Goal: Book appointment/travel/reservation

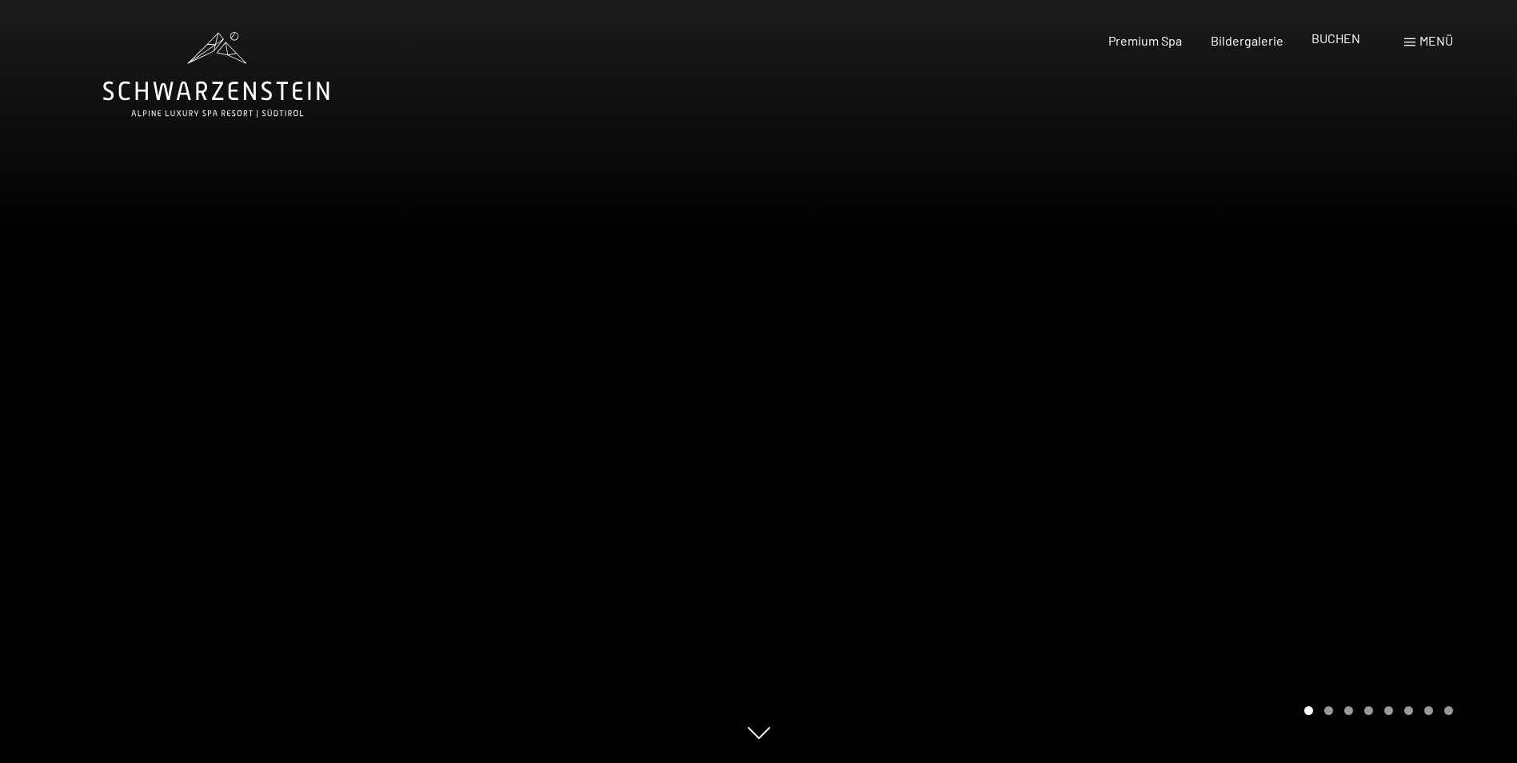
click at [1328, 37] on span "BUCHEN" at bounding box center [1336, 37] width 49 height 15
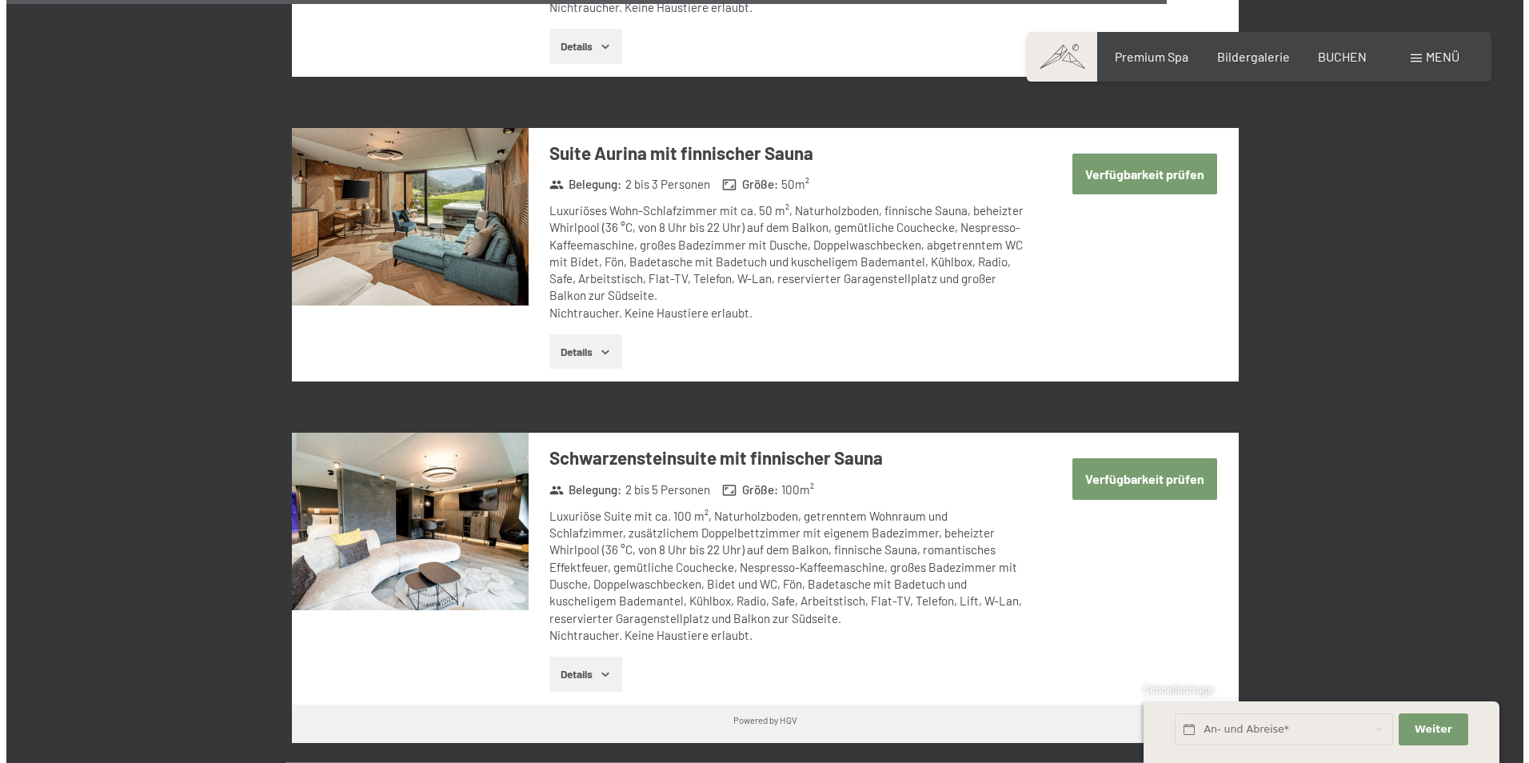
scroll to position [4171, 0]
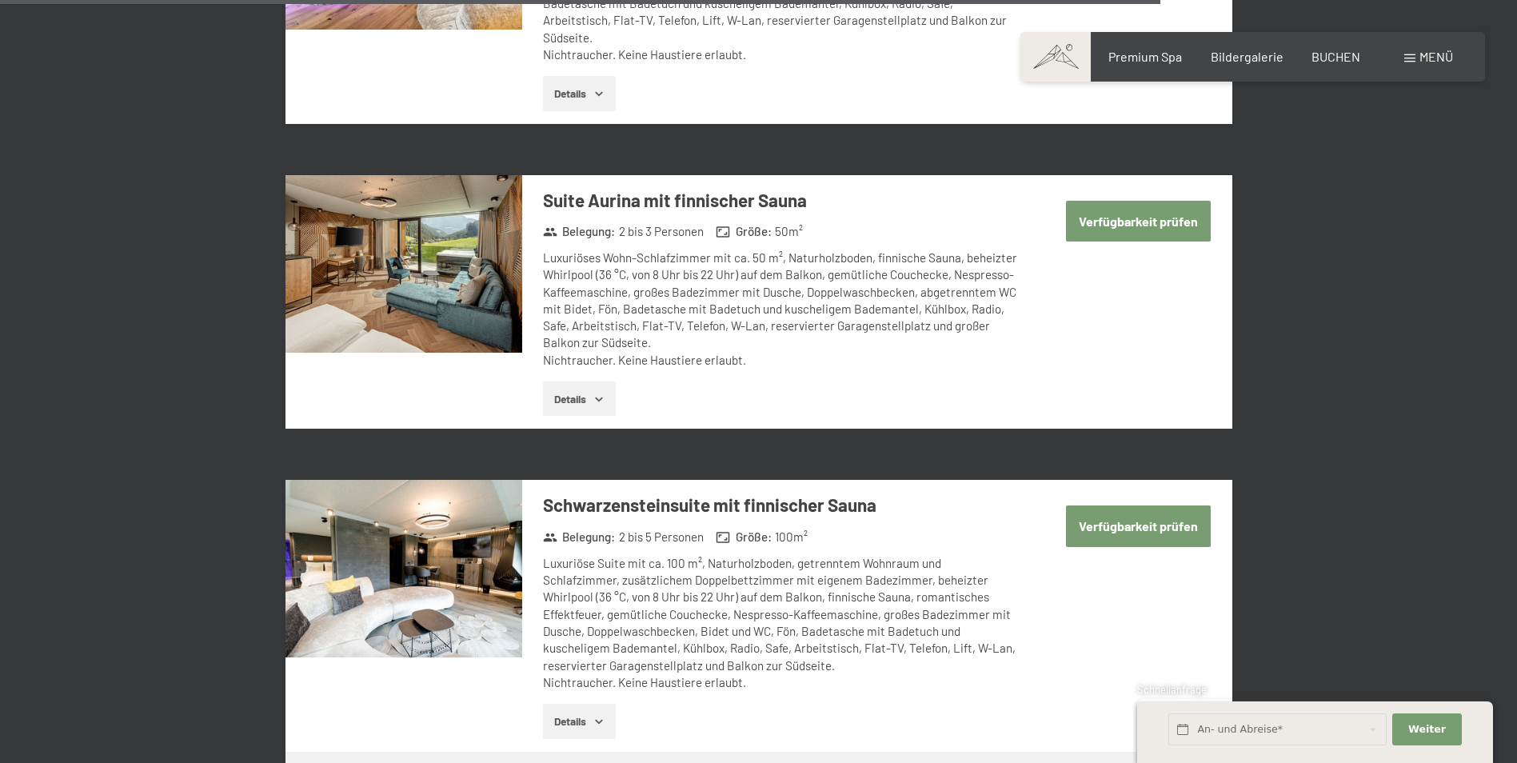
click at [1420, 59] on span "Menü" at bounding box center [1437, 56] width 34 height 15
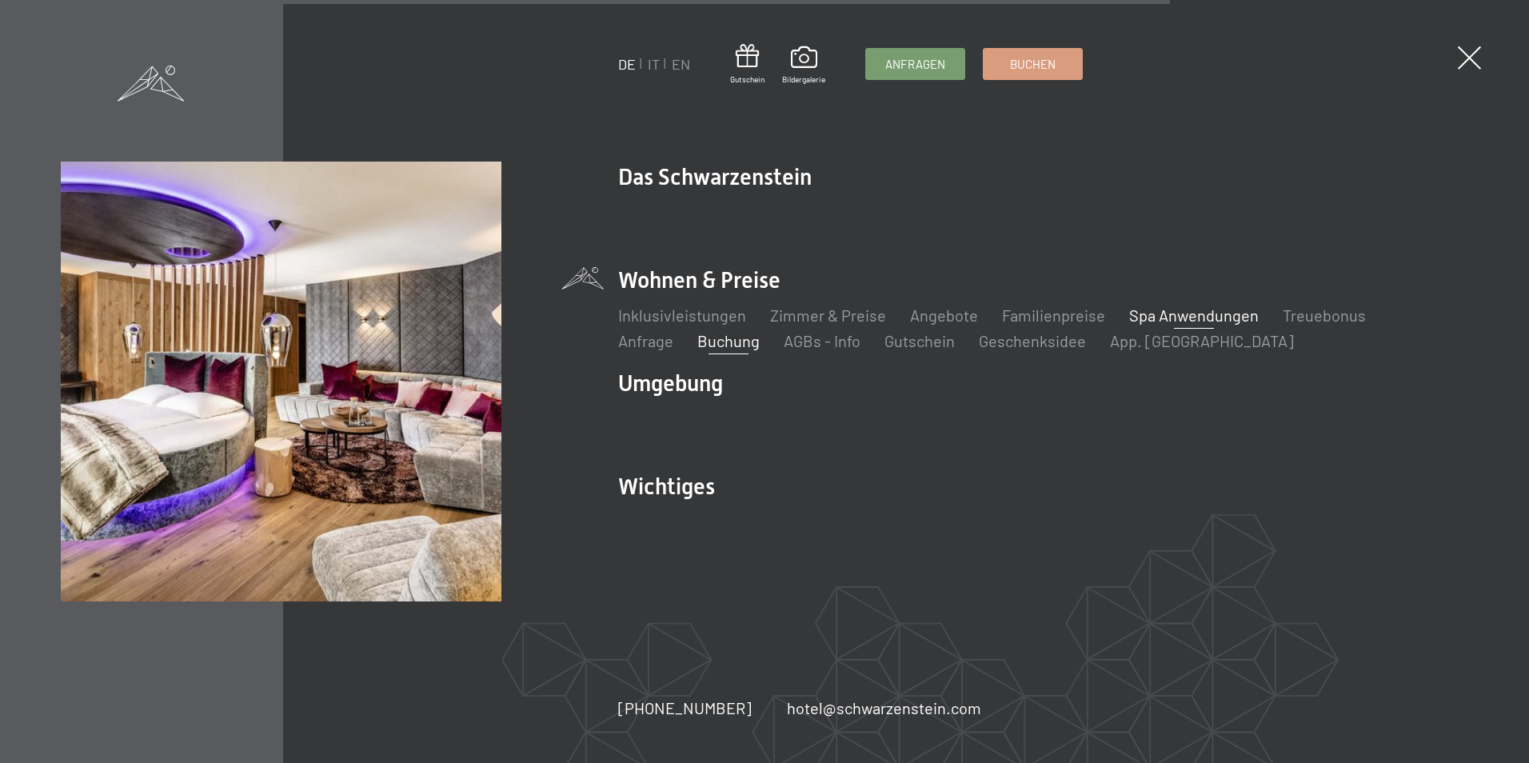
click at [1153, 312] on link "Spa Anwendungen" at bounding box center [1194, 315] width 130 height 19
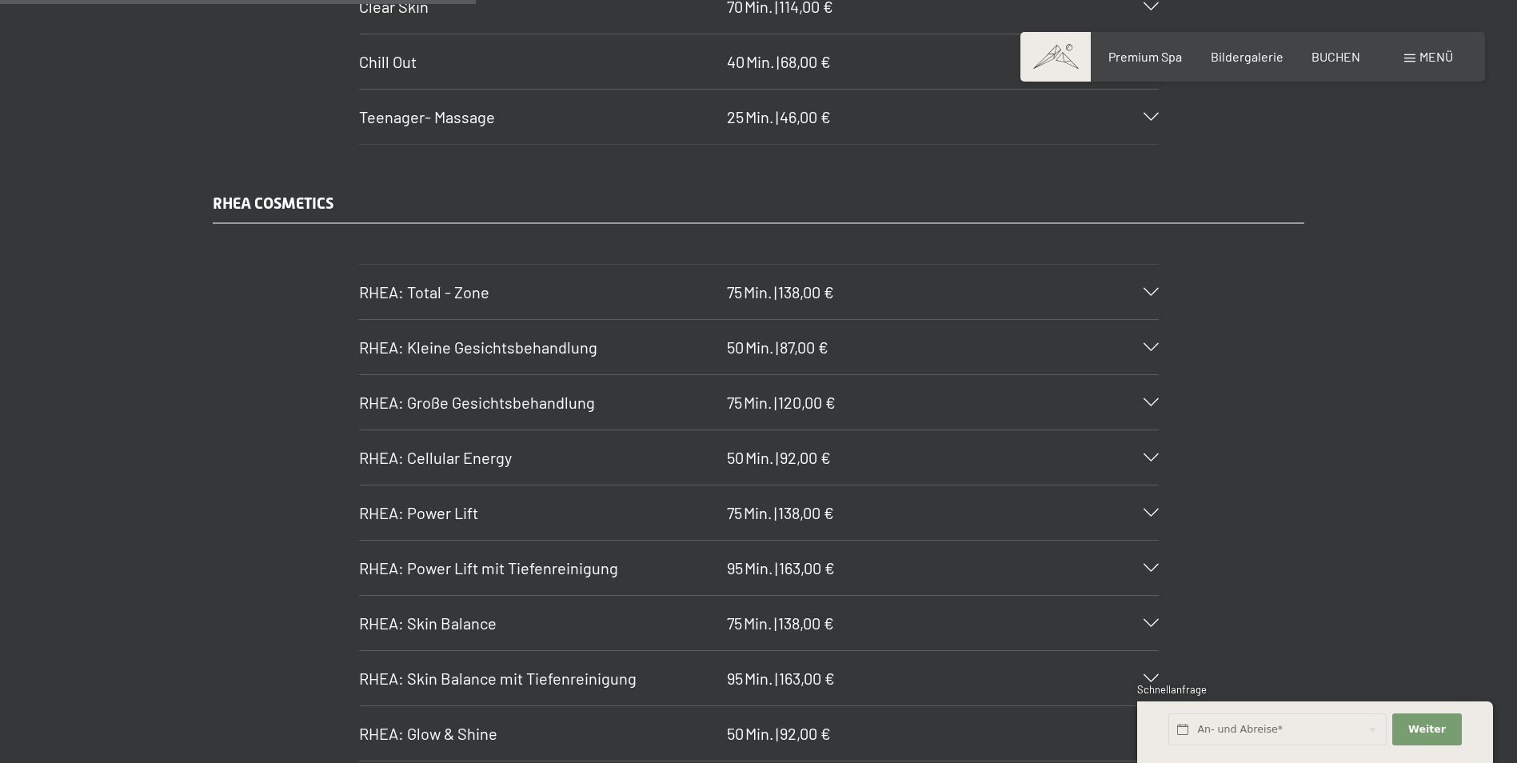
scroll to position [3999, 0]
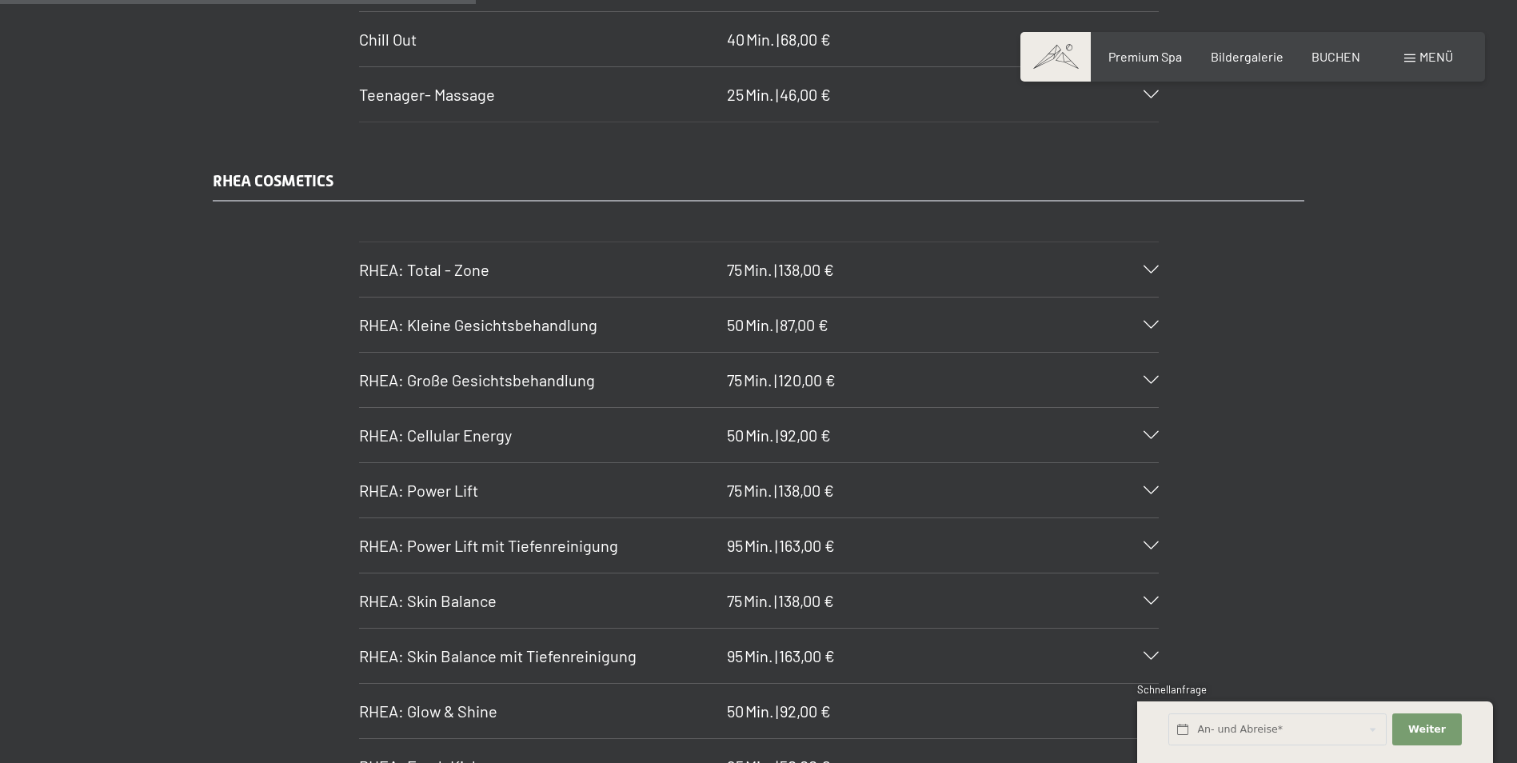
click at [565, 377] on span "RHEA: Große Gesichtsbehandlung" at bounding box center [477, 379] width 236 height 19
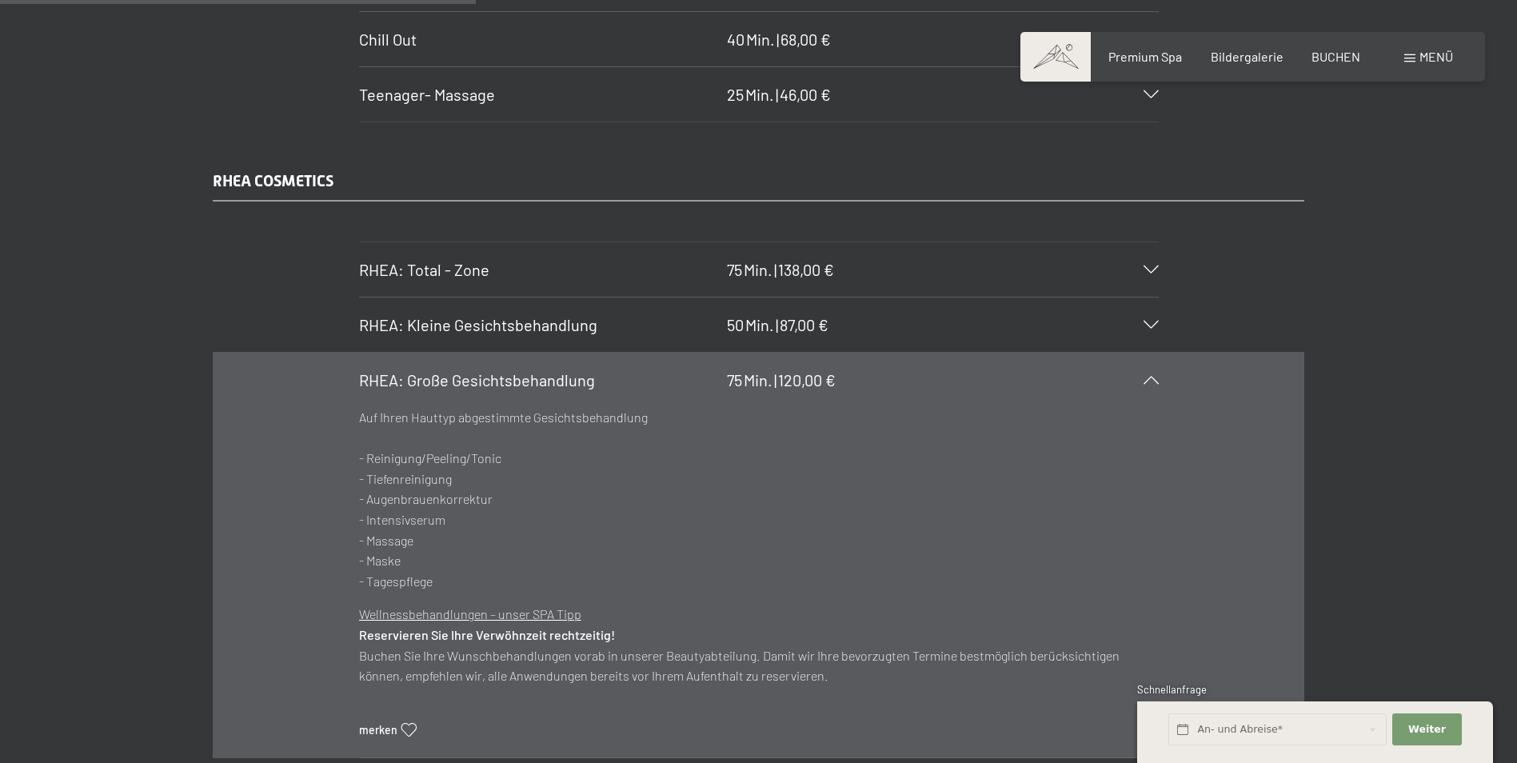
click at [653, 334] on h3 "RHEA: Kleine Gesichtsbehandlung" at bounding box center [539, 325] width 360 height 22
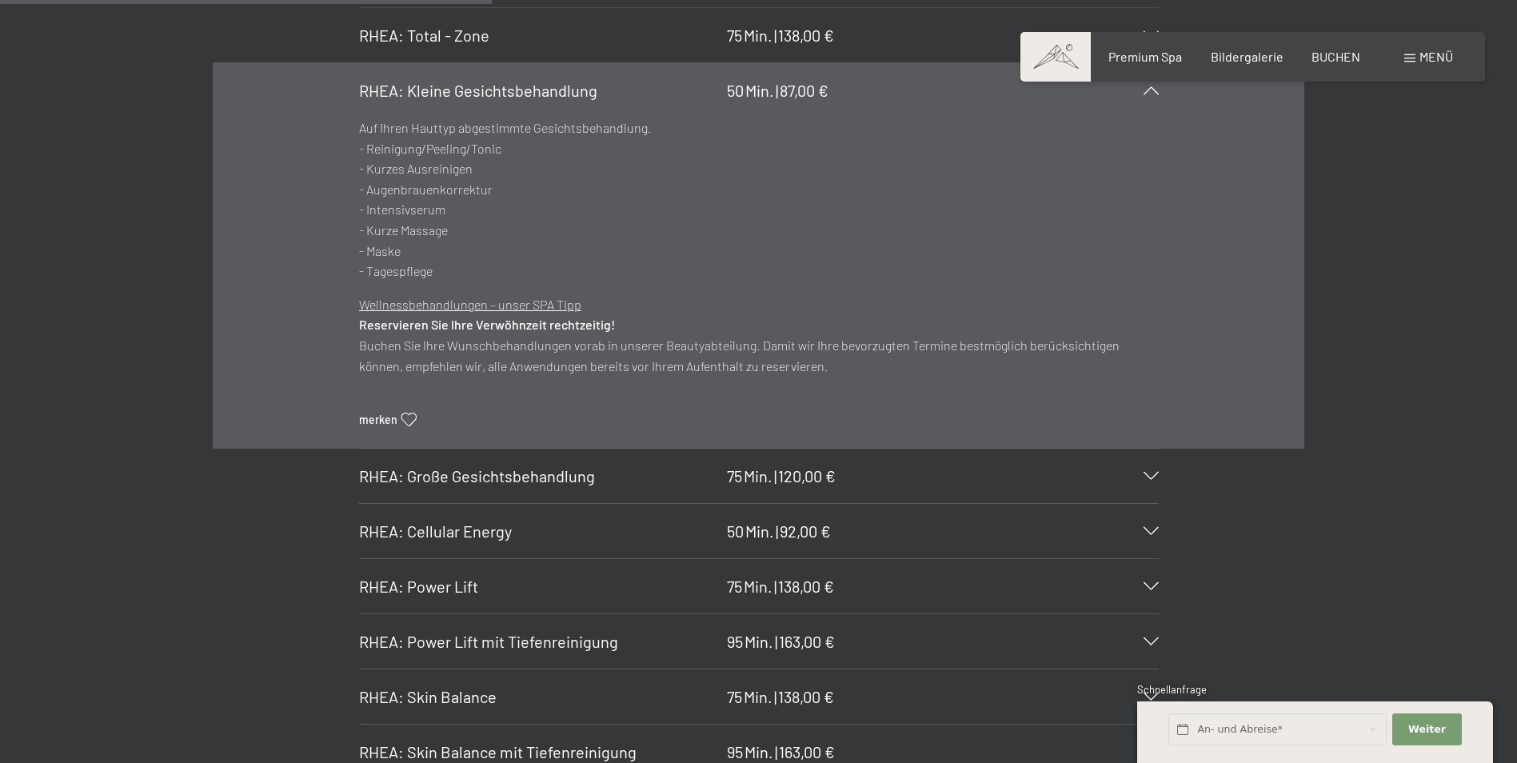
scroll to position [4239, 0]
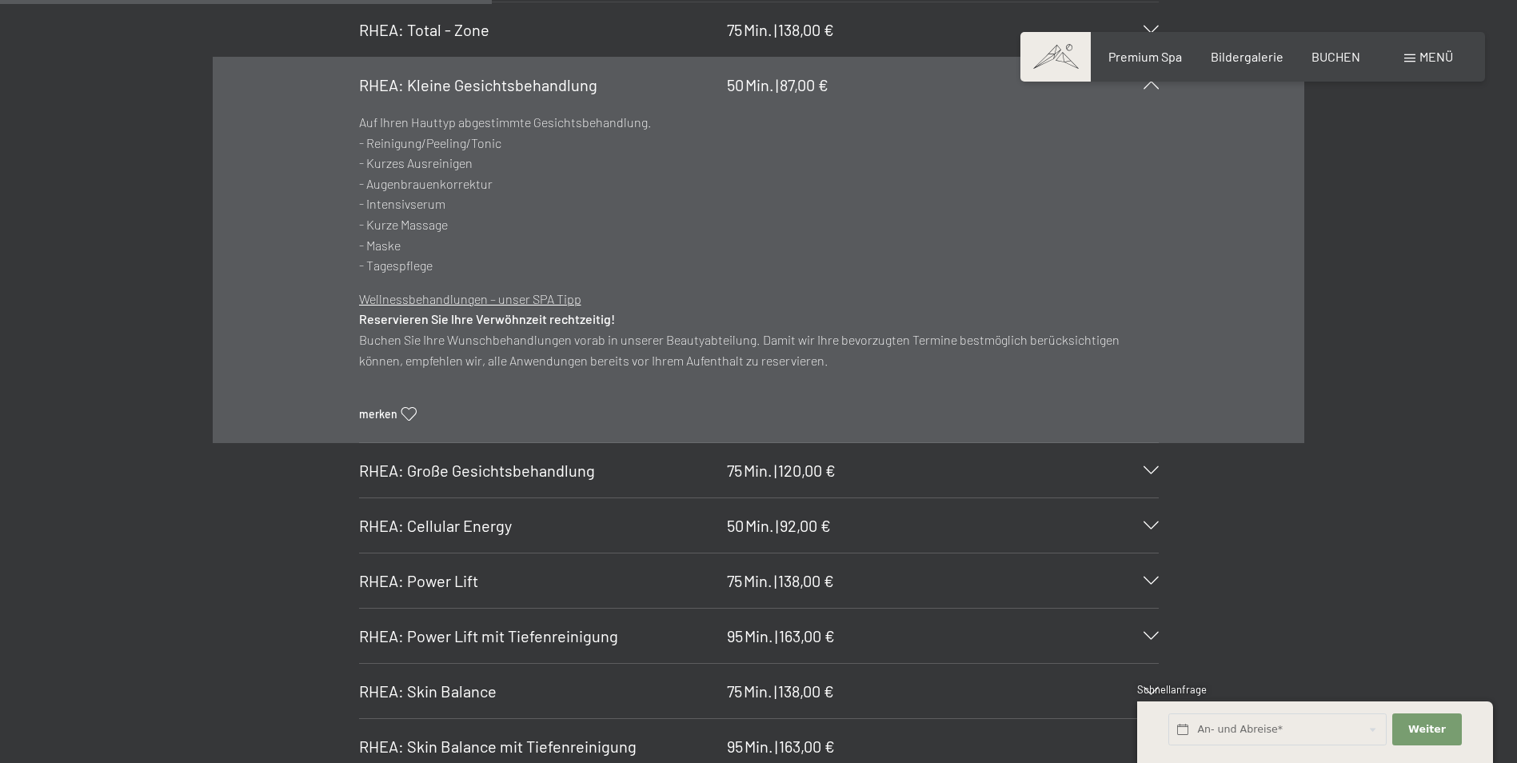
click at [359, 510] on section "RHEA: Cellular Energy 50 Min. | 92,00 € Zelluläre Vitalität: tiefenwirksame Reg…" at bounding box center [759, 525] width 800 height 56
click at [1359, 174] on div "RHEA COSMETICS RHEA: Total - Zone 75 Min. | 138,00 € Intensive Behandlung der d…" at bounding box center [759, 490] width 1212 height 1121
click at [541, 474] on span "RHEA: Große Gesichtsbehandlung" at bounding box center [477, 470] width 236 height 19
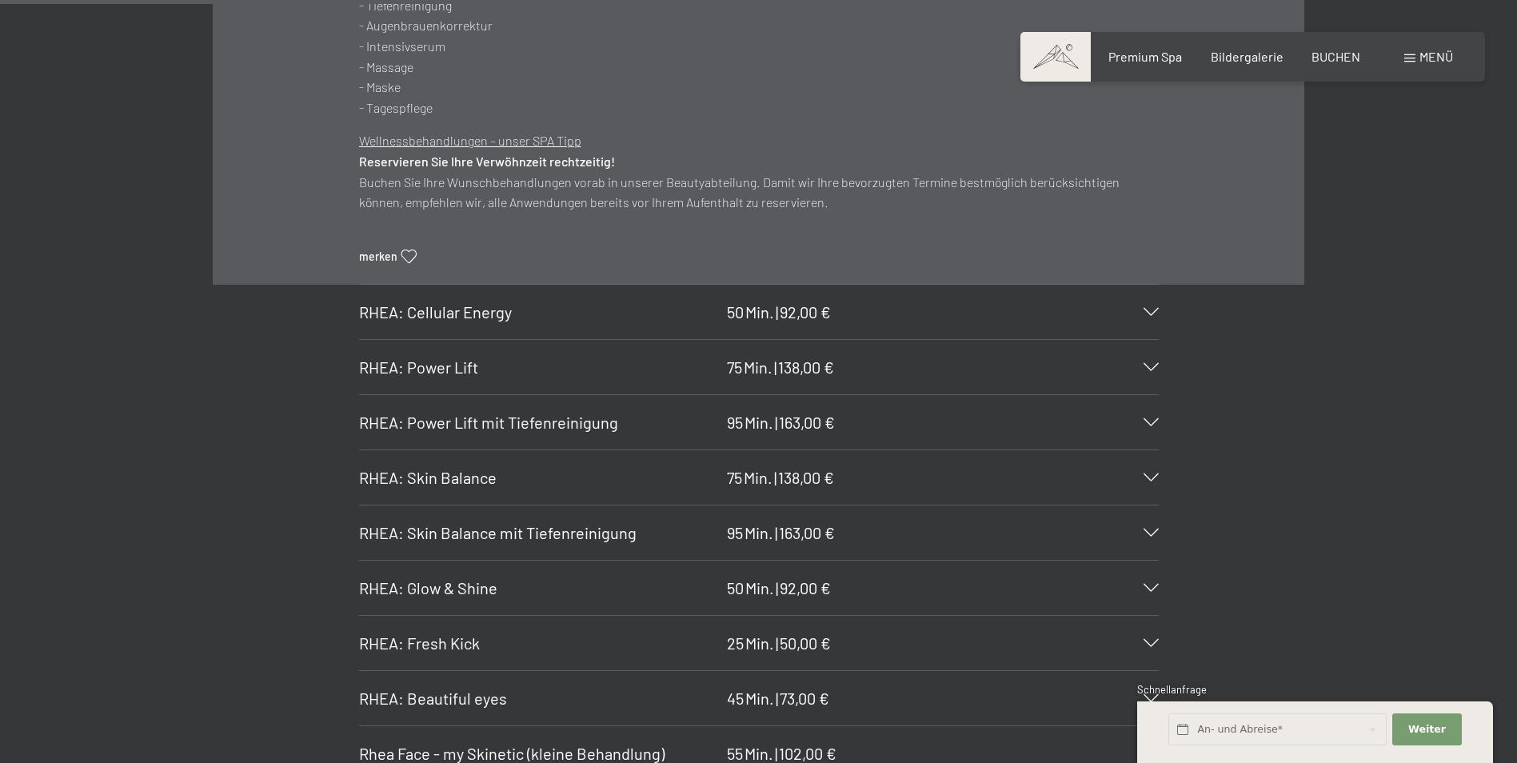
scroll to position [4479, 0]
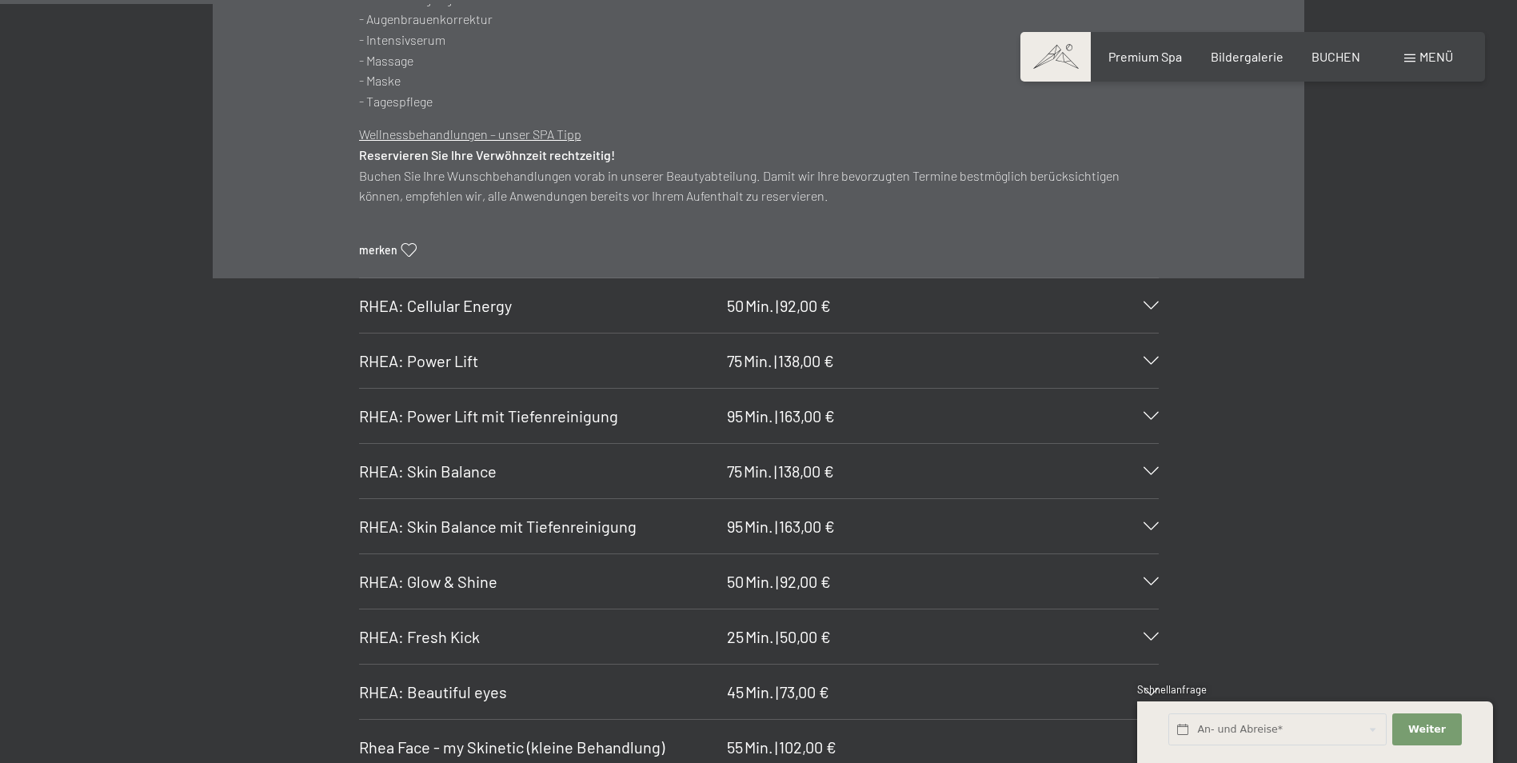
click at [489, 414] on span "RHEA: Power Lift mit Tiefenreinigung" at bounding box center [488, 415] width 259 height 19
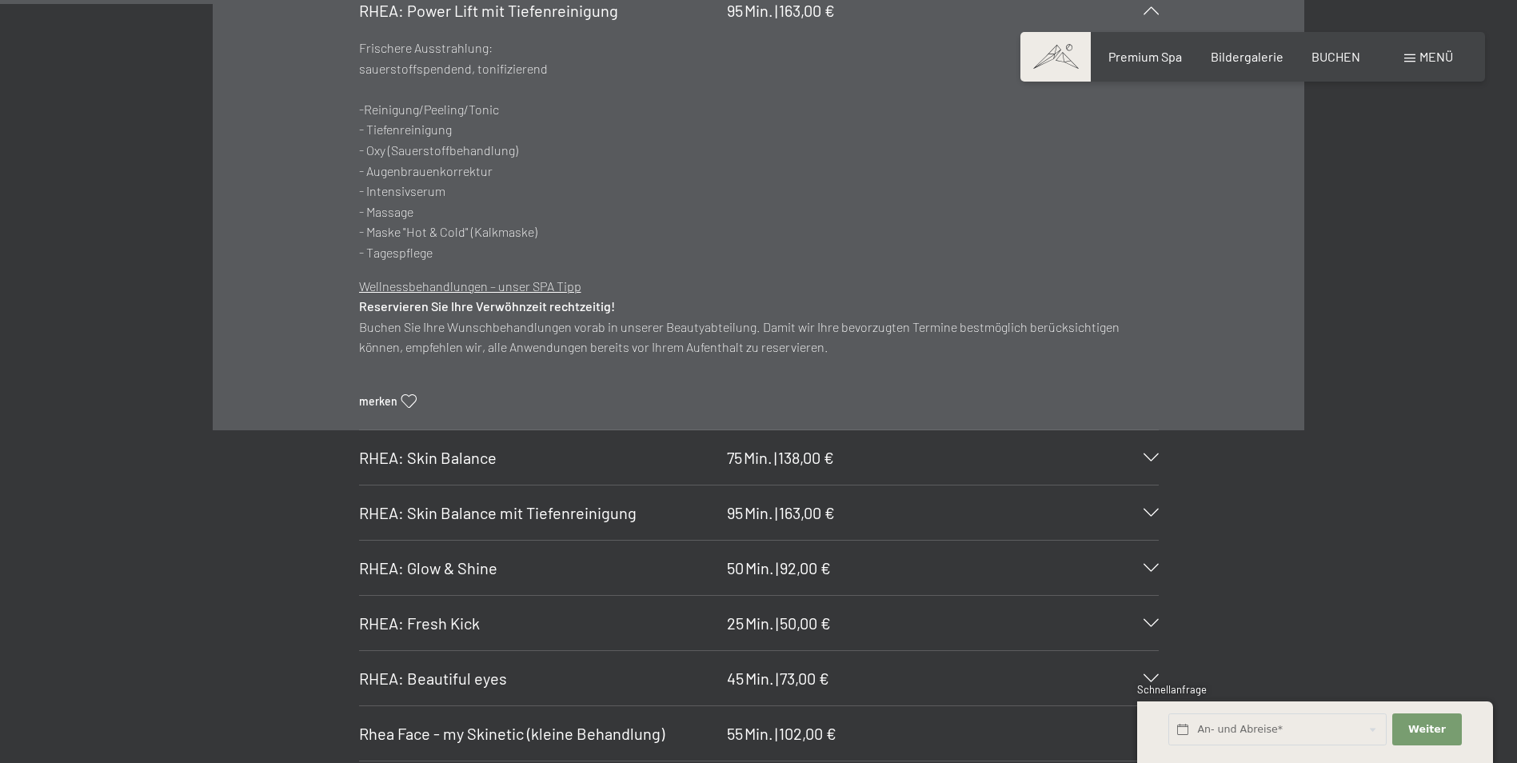
scroll to position [4639, 0]
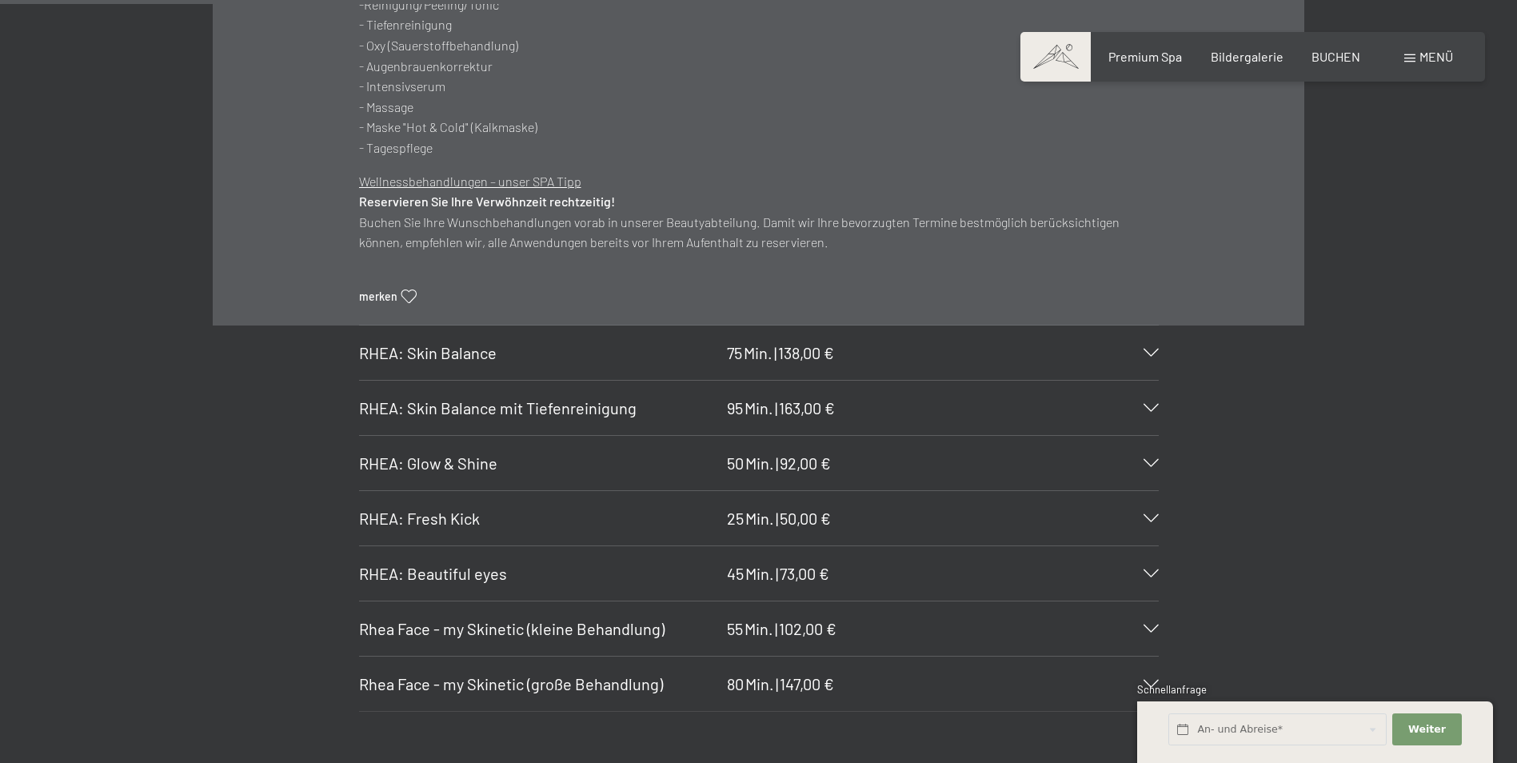
click at [446, 463] on span "RHEA: Glow & Shine" at bounding box center [428, 462] width 138 height 19
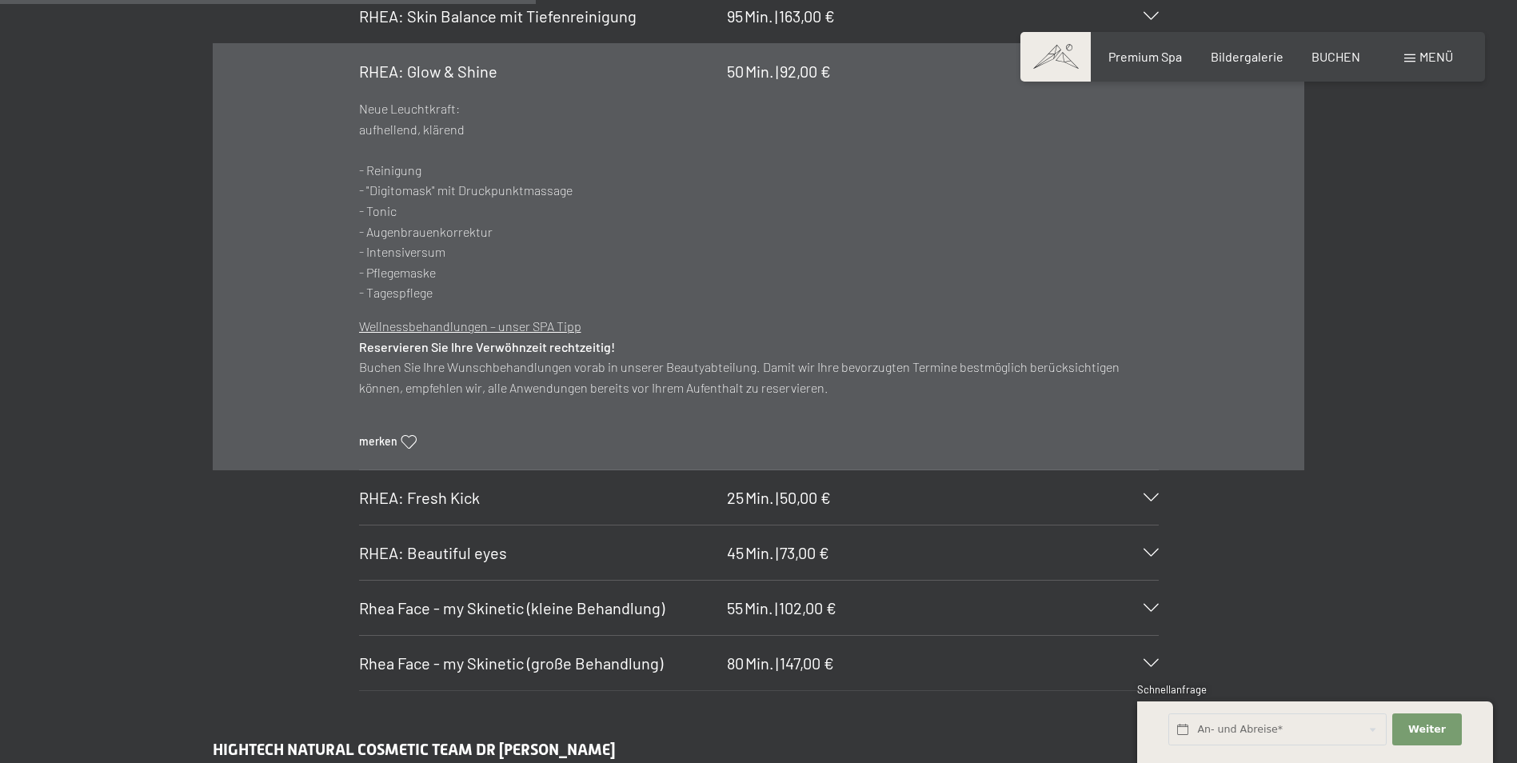
click at [153, 323] on div "RHEA COSMETICS RHEA: Total - Zone 75 Min. | 138,00 € Intensive Behandlung der d…" at bounding box center [759, 110] width 1212 height 1161
click at [457, 551] on span "RHEA: Beautiful eyes" at bounding box center [433, 552] width 148 height 19
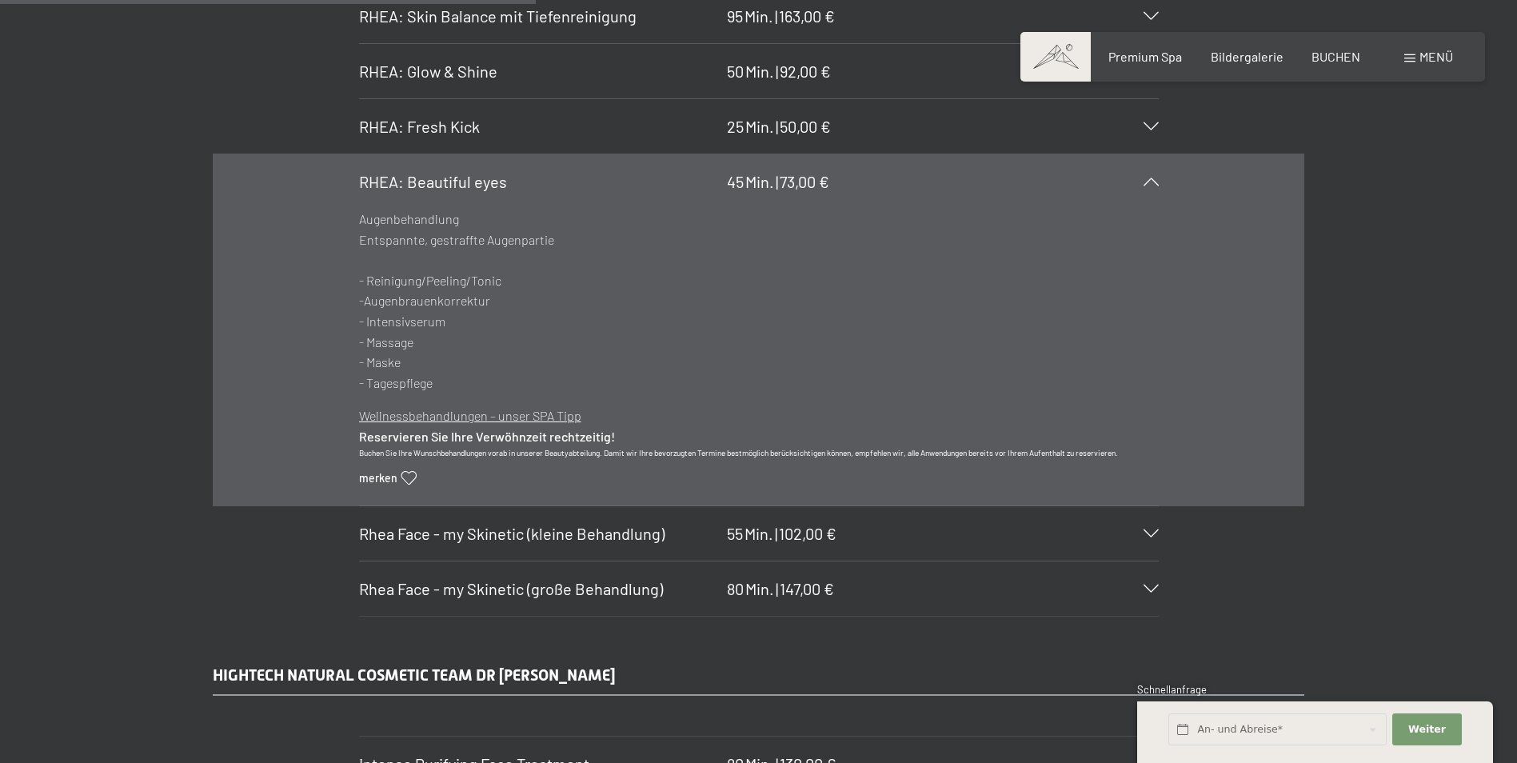
click at [490, 539] on span "Rhea Face - my Skinetic (kleine Behandlung)" at bounding box center [512, 533] width 306 height 19
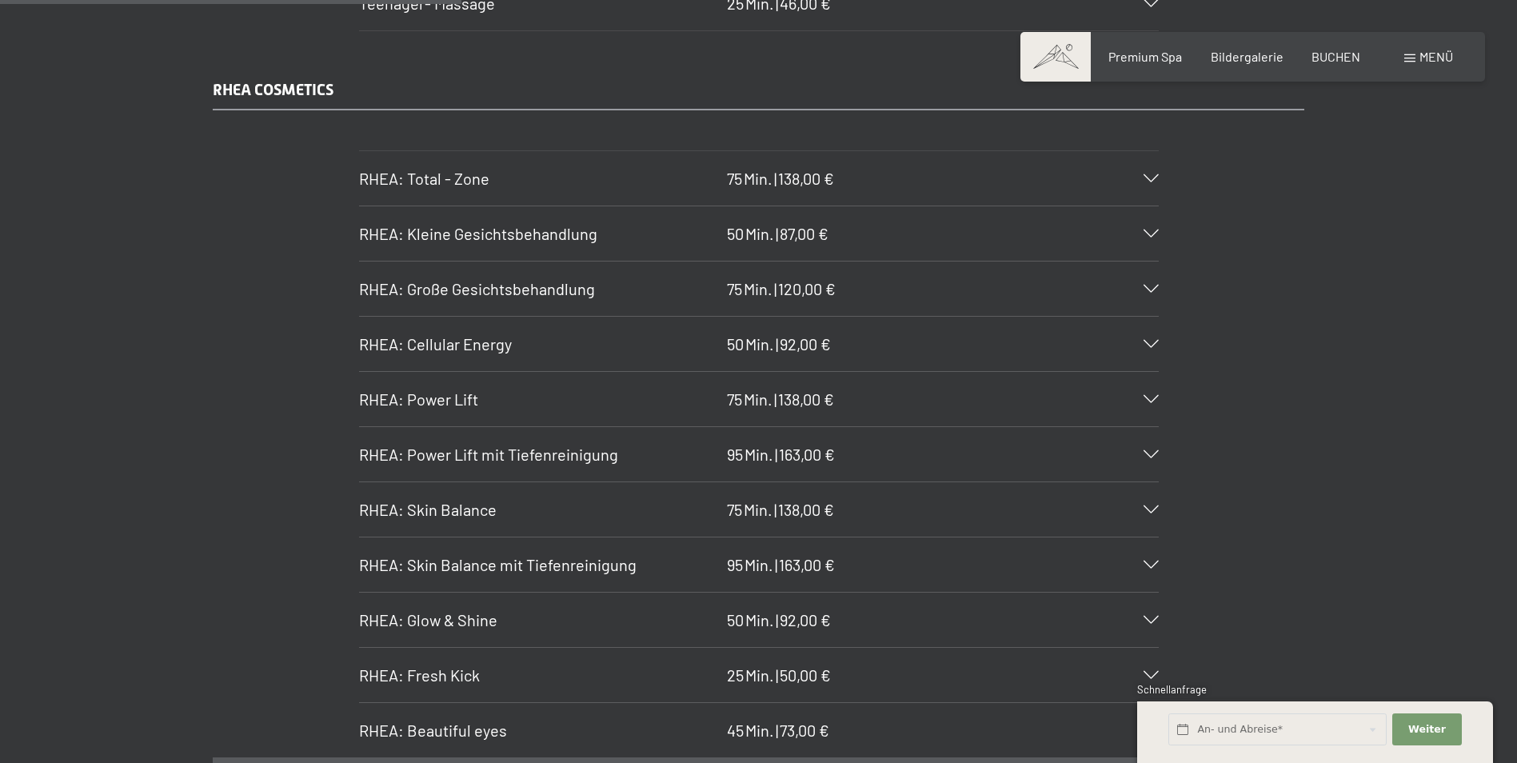
scroll to position [4079, 0]
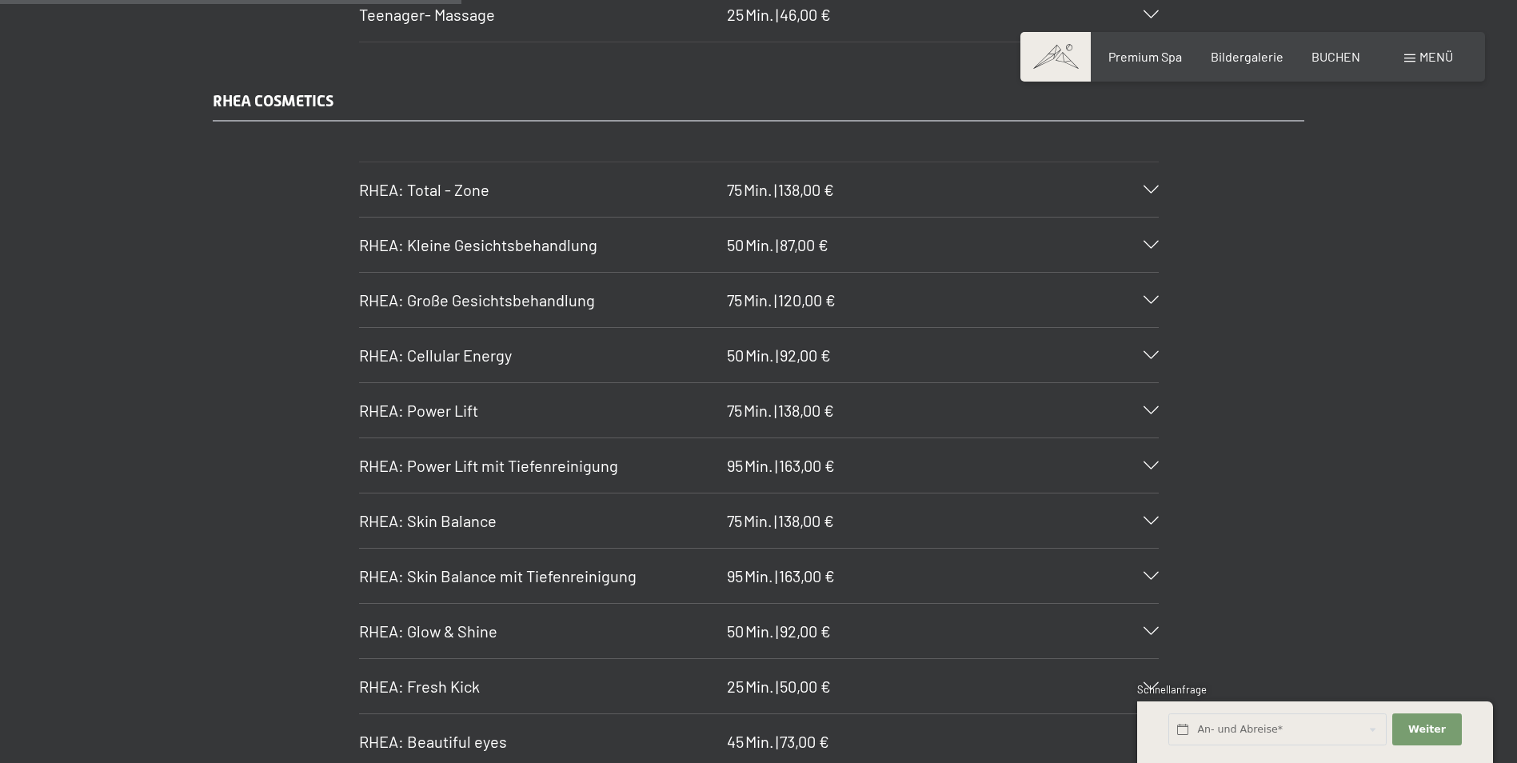
click at [475, 193] on span "RHEA: Total - Zone" at bounding box center [424, 189] width 130 height 19
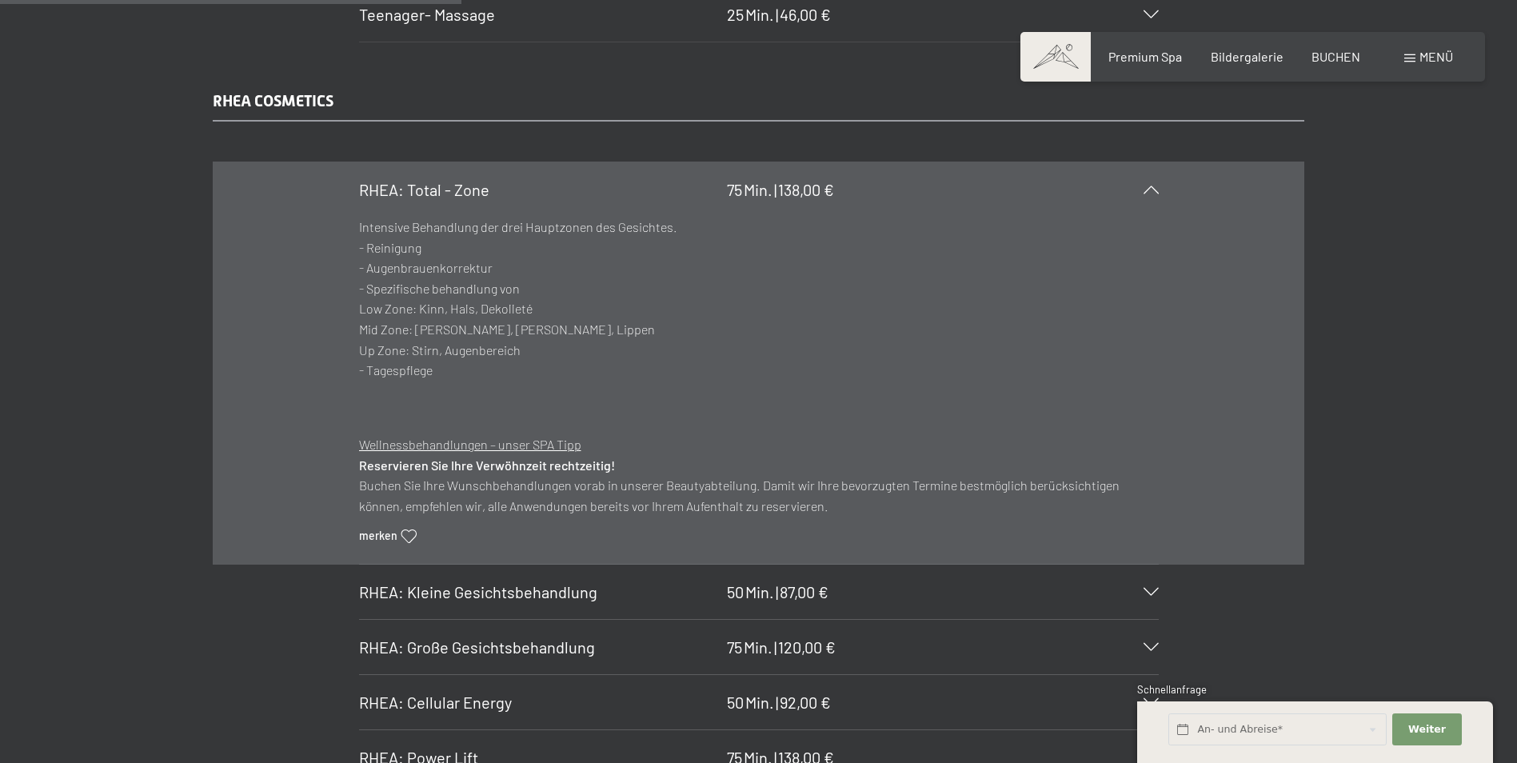
click at [505, 638] on span "RHEA: Große Gesichtsbehandlung" at bounding box center [477, 646] width 236 height 19
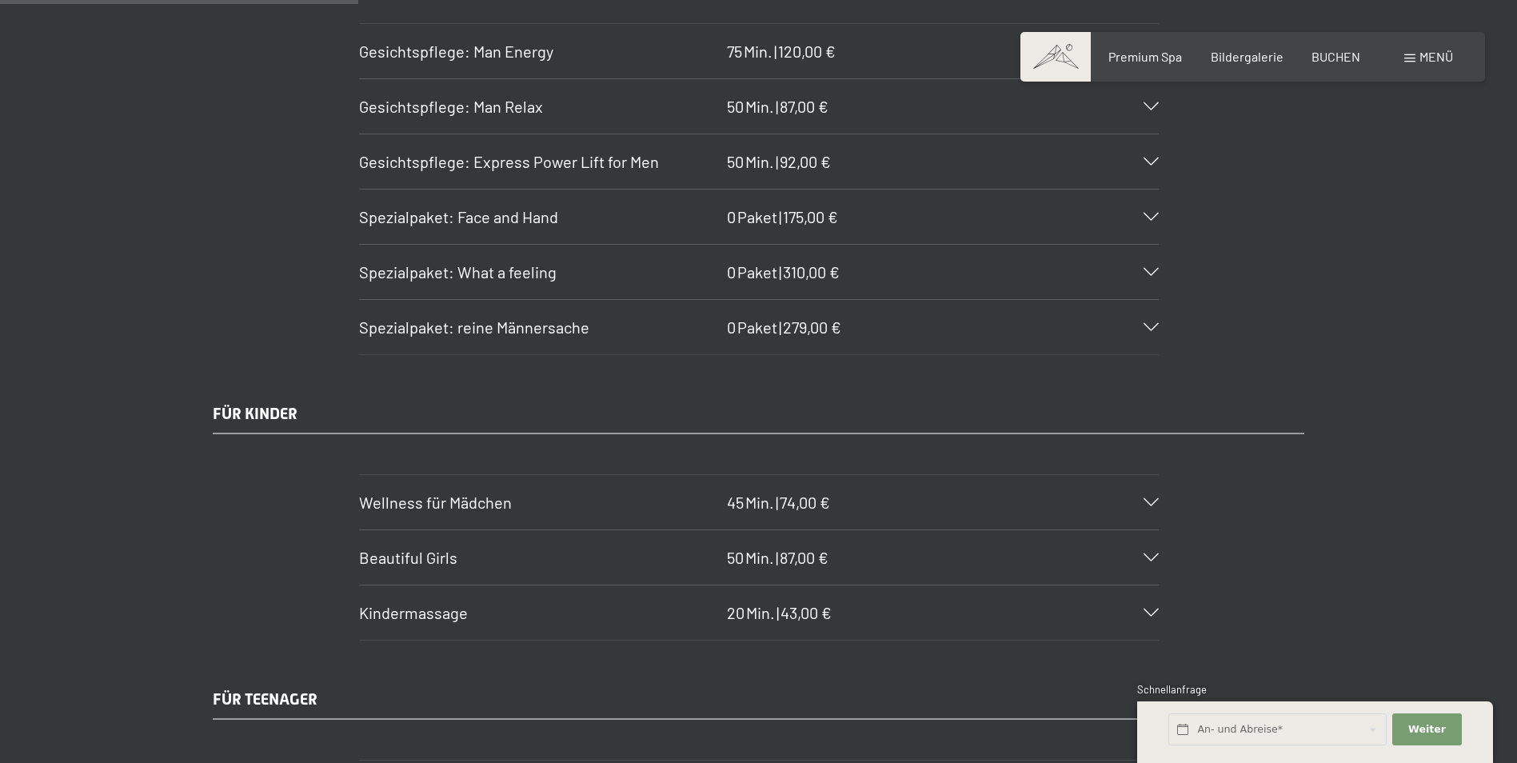
scroll to position [3039, 0]
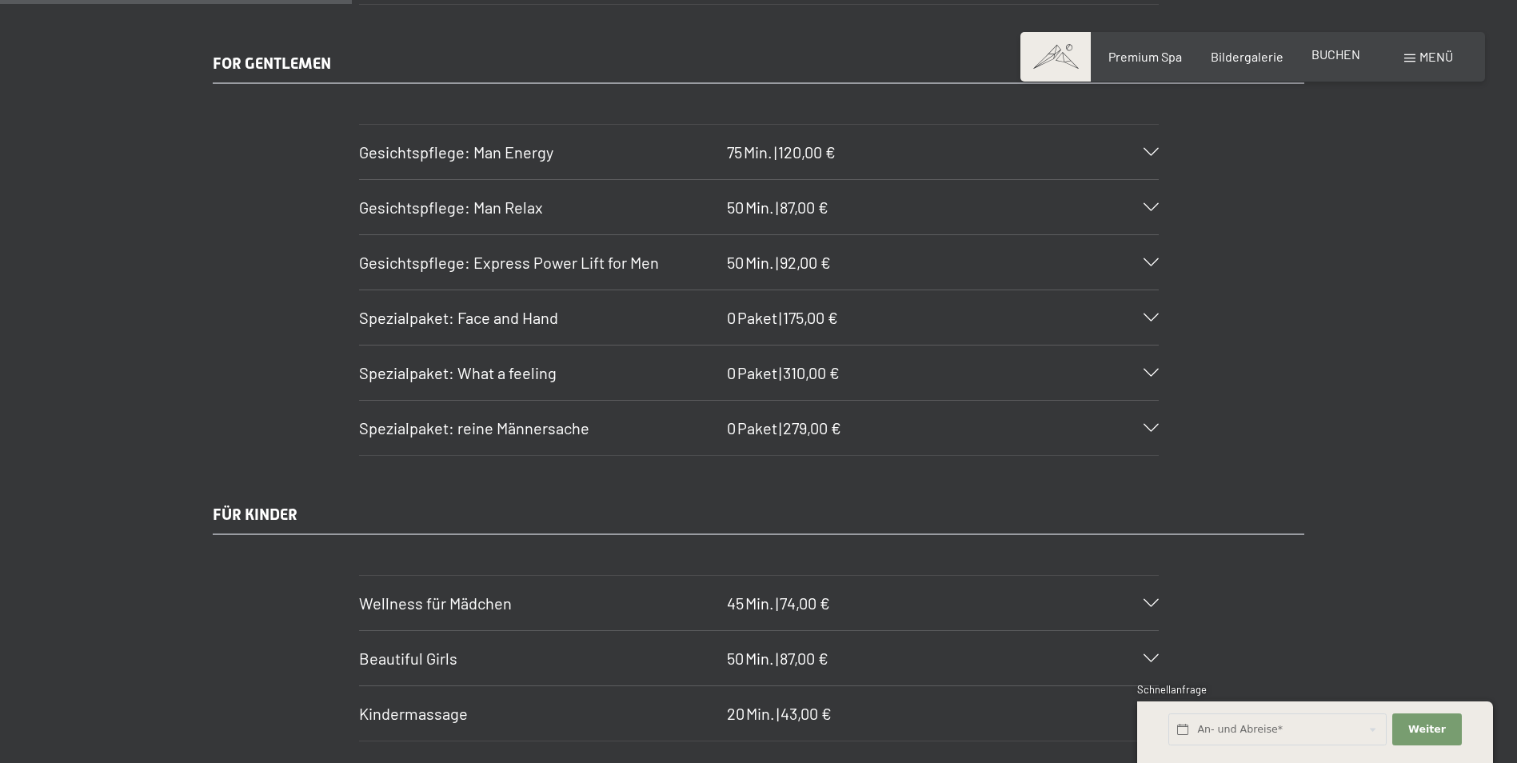
click at [1336, 57] on span "BUCHEN" at bounding box center [1336, 53] width 49 height 15
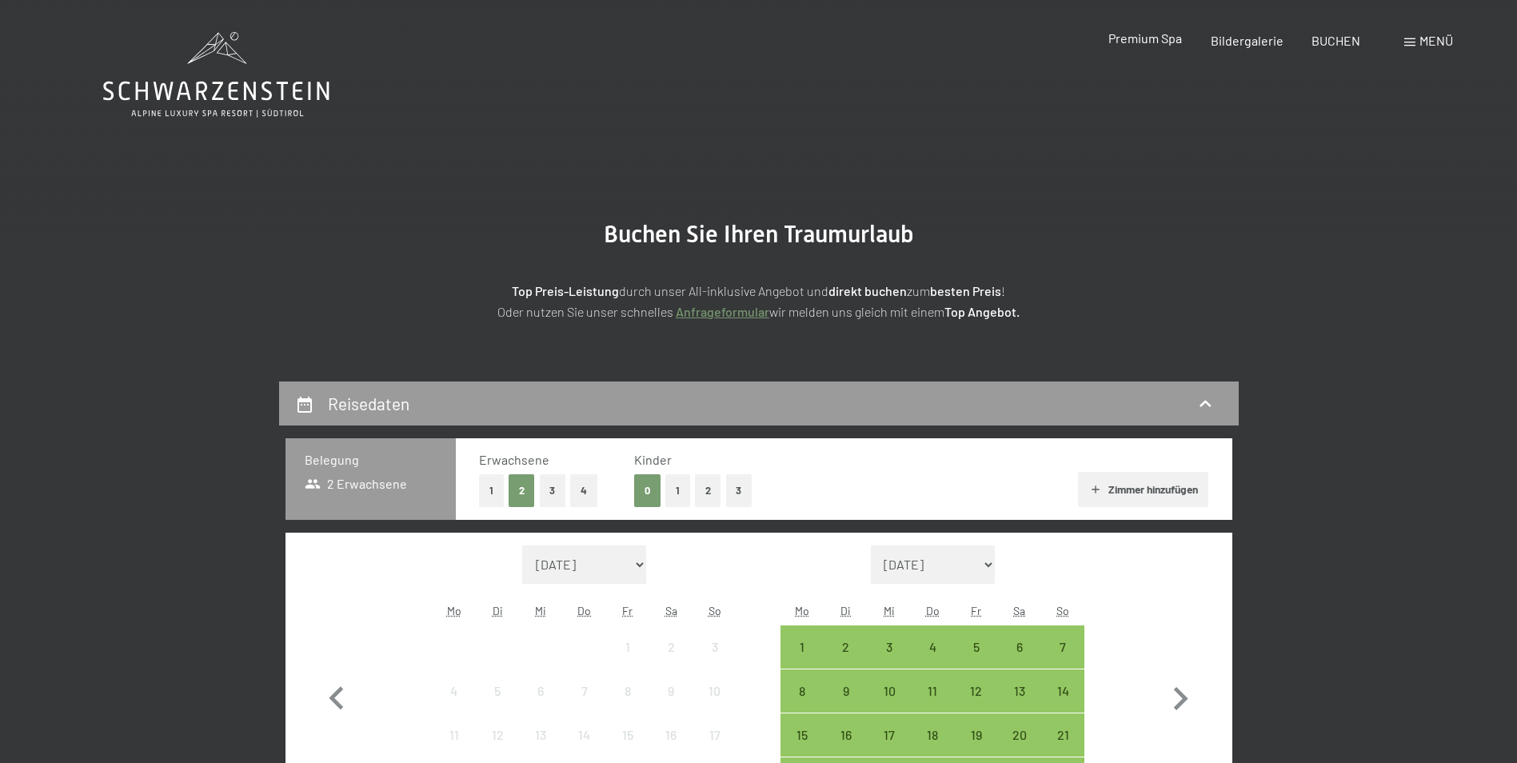
click at [1171, 40] on span "Premium Spa" at bounding box center [1146, 37] width 74 height 15
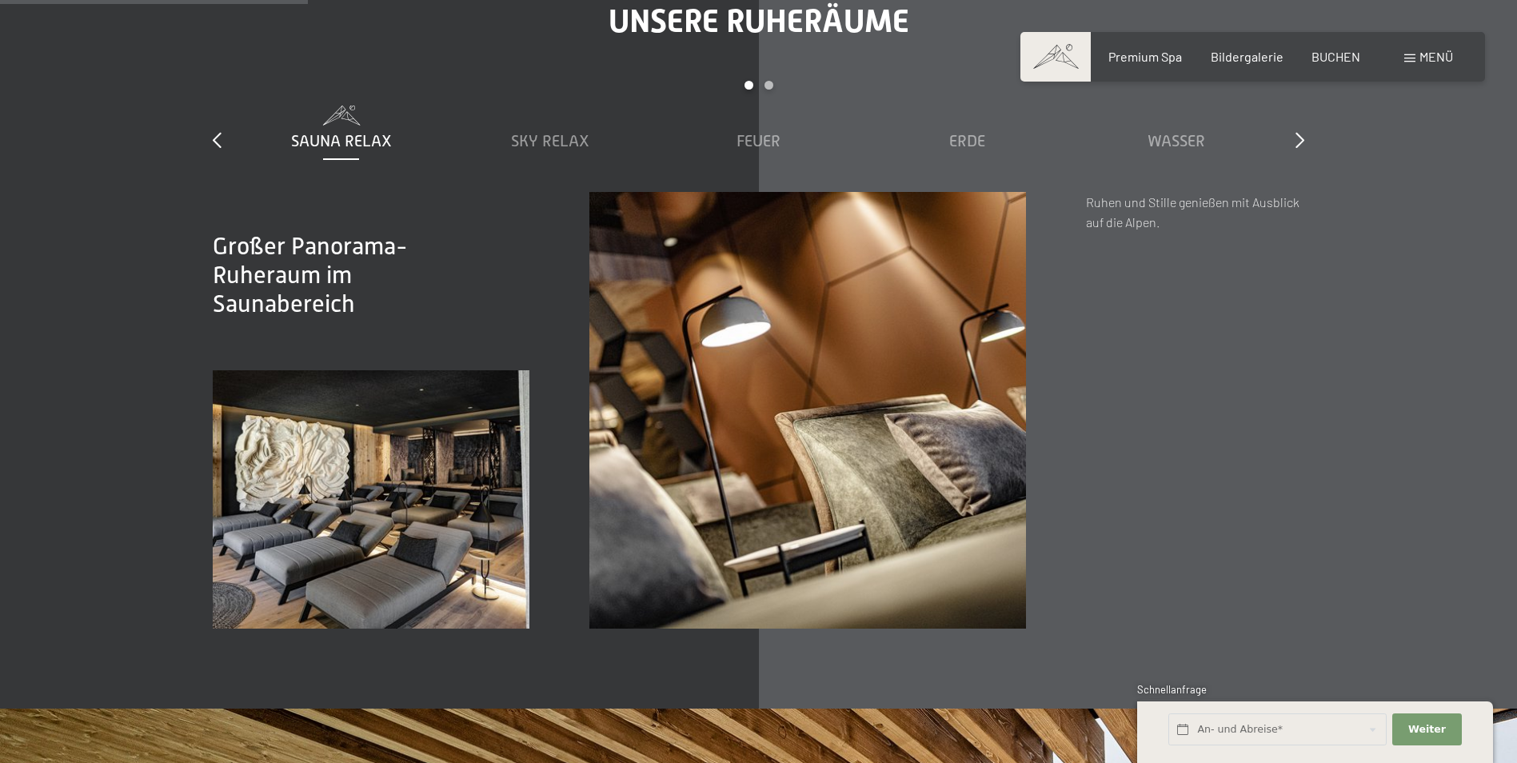
scroll to position [2479, 0]
